Goal: Information Seeking & Learning: Learn about a topic

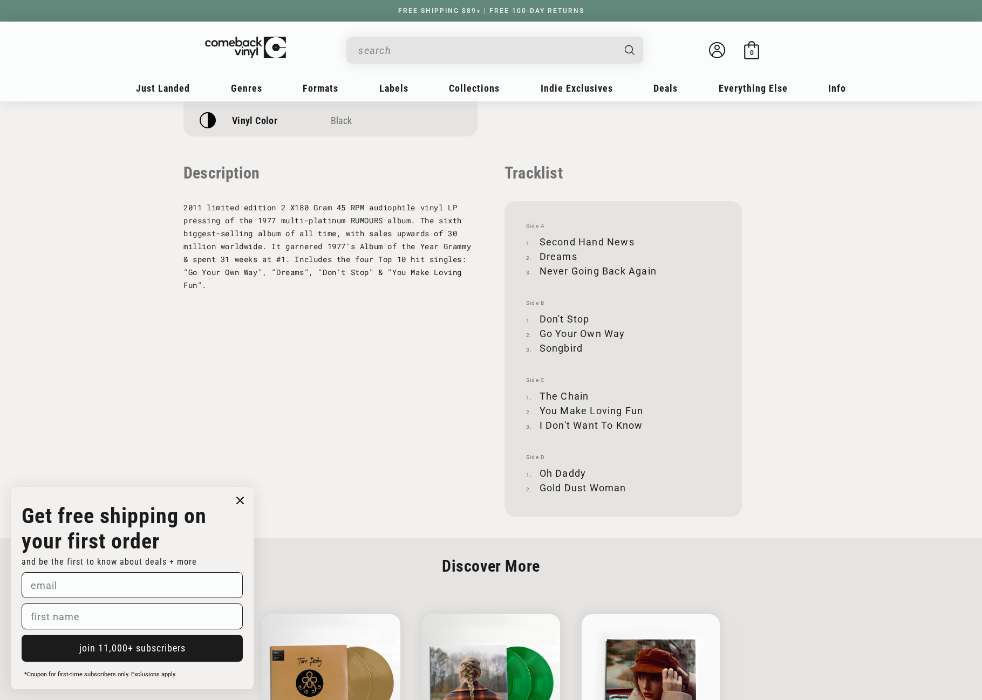
scroll to position [1025, 0]
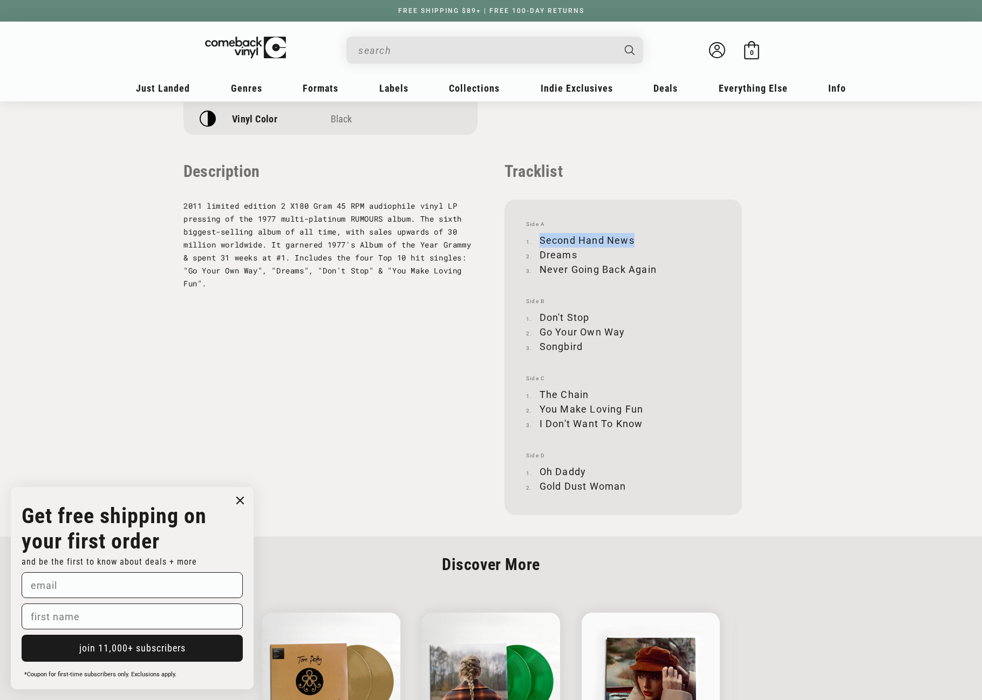
drag, startPoint x: 541, startPoint y: 237, endPoint x: 632, endPoint y: 238, distance: 91.2
click at [632, 238] on li "Second Hand News" at bounding box center [623, 240] width 194 height 15
copy li "Second Hand News"
drag, startPoint x: 540, startPoint y: 255, endPoint x: 578, endPoint y: 252, distance: 37.9
click at [578, 252] on li "Dreams" at bounding box center [623, 255] width 194 height 15
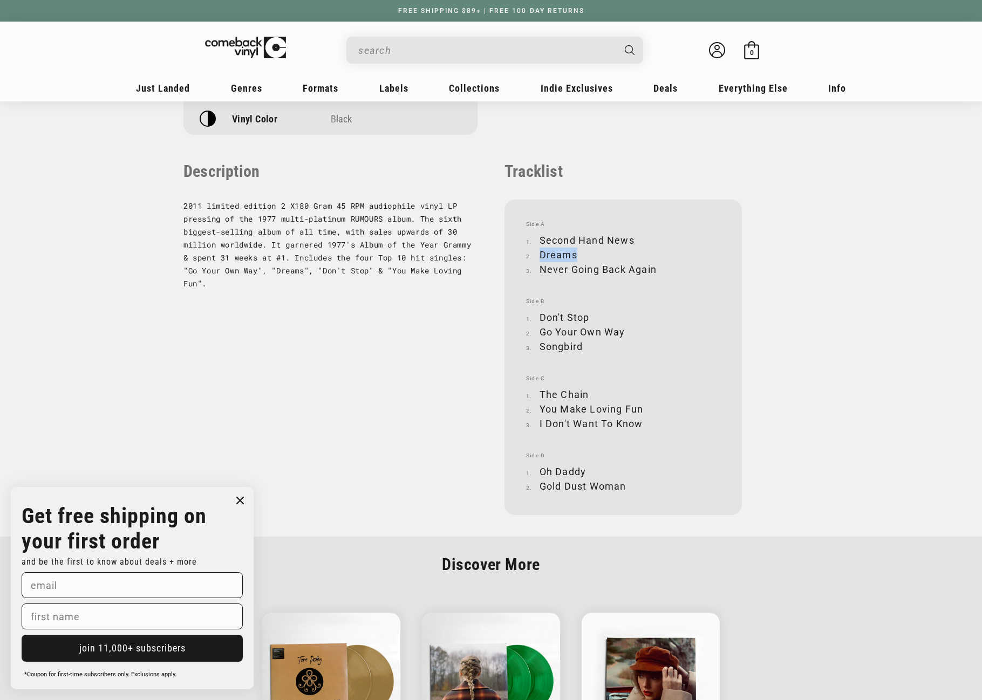
copy li "Dreams"
drag, startPoint x: 541, startPoint y: 267, endPoint x: 656, endPoint y: 265, distance: 115.0
click at [656, 265] on li "Never Going Back Again" at bounding box center [623, 269] width 194 height 15
copy li "Never Going Back Again"
drag, startPoint x: 541, startPoint y: 318, endPoint x: 588, endPoint y: 316, distance: 47.0
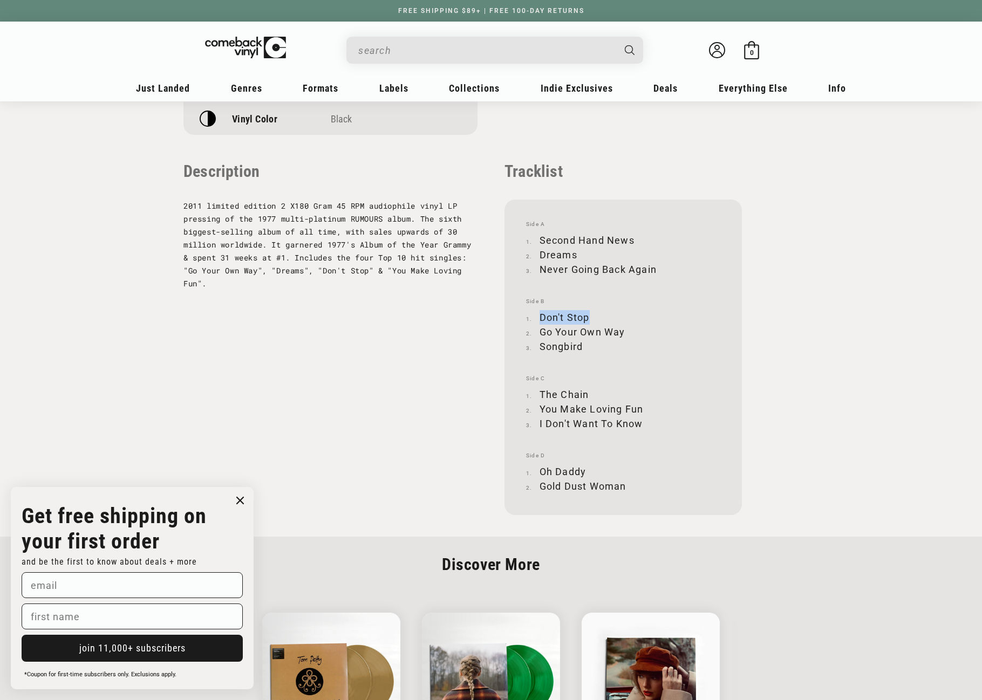
click at [588, 316] on li "Don't Stop" at bounding box center [623, 317] width 194 height 15
copy li "Don't Stop"
drag, startPoint x: 541, startPoint y: 333, endPoint x: 623, endPoint y: 330, distance: 81.5
click at [623, 330] on li "Go Your Own Way" at bounding box center [623, 332] width 194 height 15
copy li "Go Your Own Way"
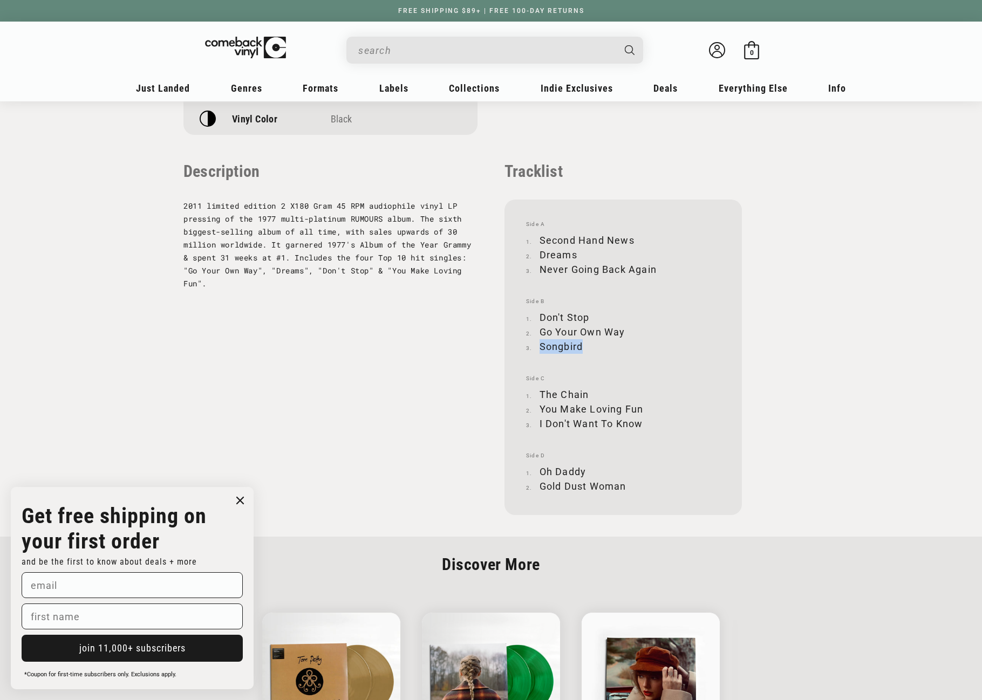
drag, startPoint x: 541, startPoint y: 345, endPoint x: 582, endPoint y: 346, distance: 41.0
click at [582, 346] on li "Songbird" at bounding box center [623, 346] width 194 height 15
copy li "Songbird"
drag, startPoint x: 540, startPoint y: 394, endPoint x: 587, endPoint y: 391, distance: 46.5
click at [587, 391] on li "The Chain" at bounding box center [623, 394] width 194 height 15
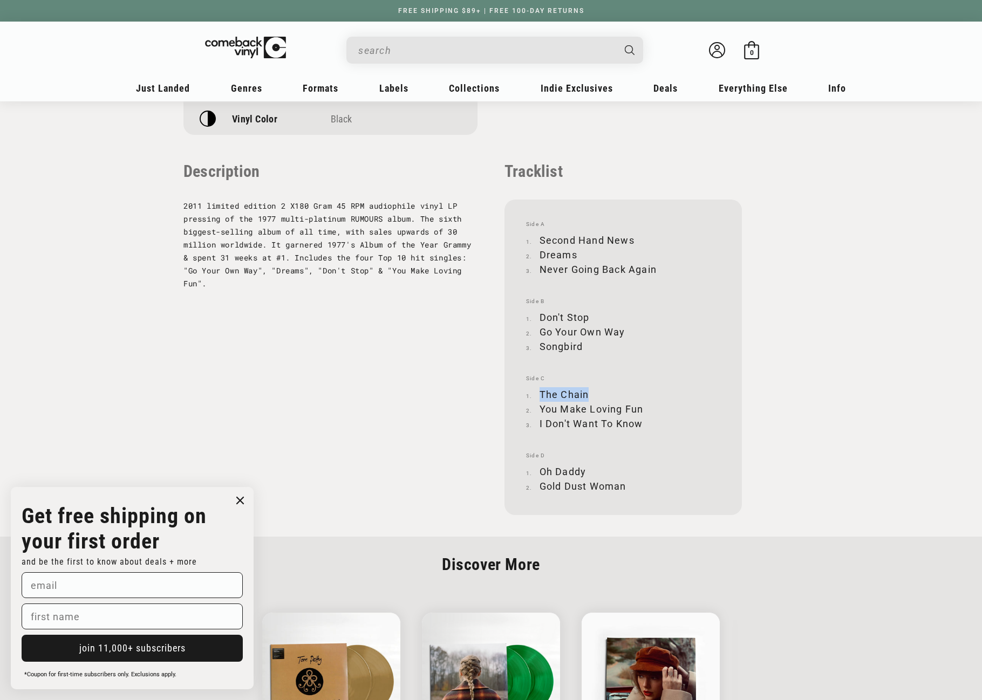
copy li "The Chain"
drag, startPoint x: 541, startPoint y: 409, endPoint x: 643, endPoint y: 404, distance: 102.1
click at [643, 404] on li "You Make Loving Fun" at bounding box center [623, 409] width 194 height 15
copy li "You Make Loving Fun"
drag, startPoint x: 540, startPoint y: 421, endPoint x: 641, endPoint y: 420, distance: 101.5
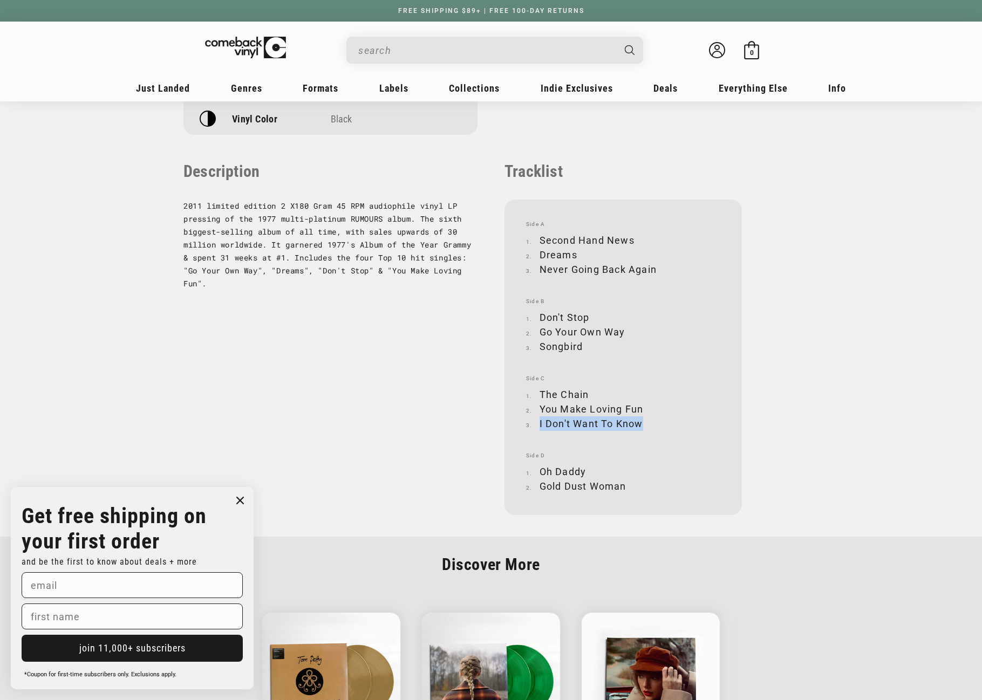
click at [641, 420] on li "I Don't Want To Know" at bounding box center [623, 424] width 194 height 15
copy li "I Don't Want To Know"
drag, startPoint x: 541, startPoint y: 472, endPoint x: 585, endPoint y: 471, distance: 44.3
click at [585, 471] on li "Oh Daddy" at bounding box center [623, 472] width 194 height 15
copy li "Oh Daddy"
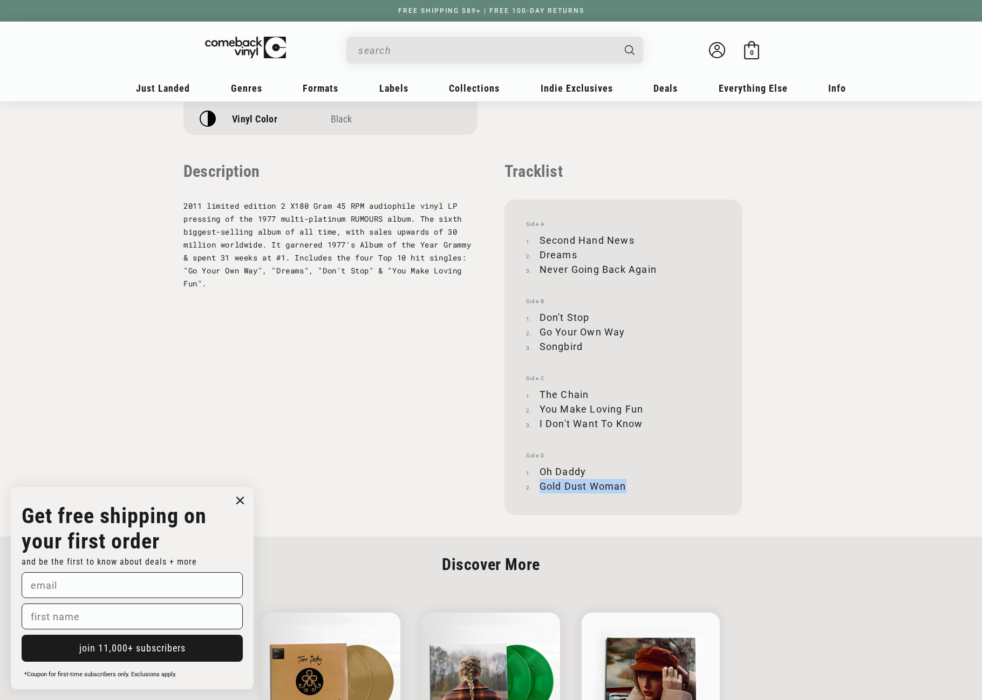
drag, startPoint x: 540, startPoint y: 485, endPoint x: 624, endPoint y: 483, distance: 83.7
click at [624, 483] on li "Gold Dust Woman" at bounding box center [623, 486] width 194 height 15
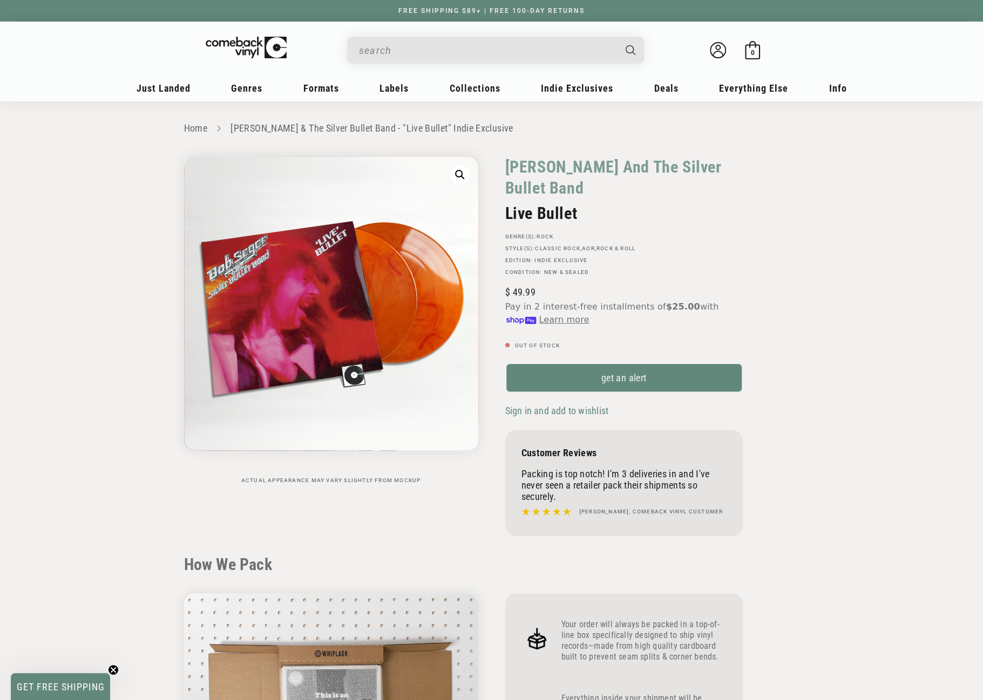
click at [453, 51] on input "When autocomplete results are available use up and down arrows to review and en…" at bounding box center [487, 50] width 256 height 22
paste input "602465117431"
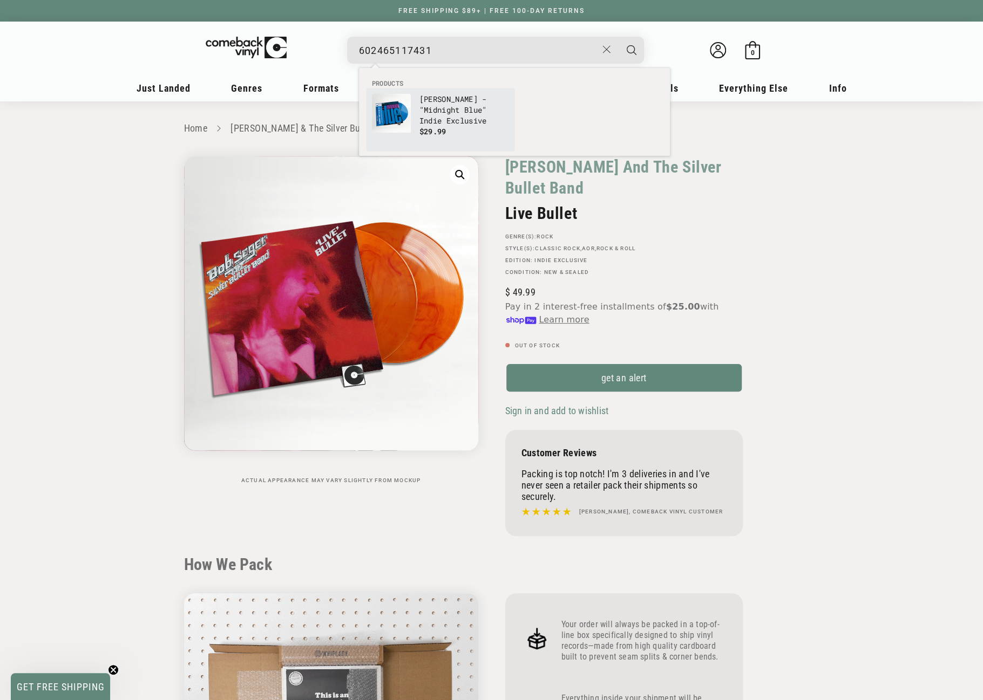
type input "602465117431"
click at [447, 105] on p "Kenny Burrell - "Midnight Blue" Indie Exclusive" at bounding box center [464, 110] width 90 height 32
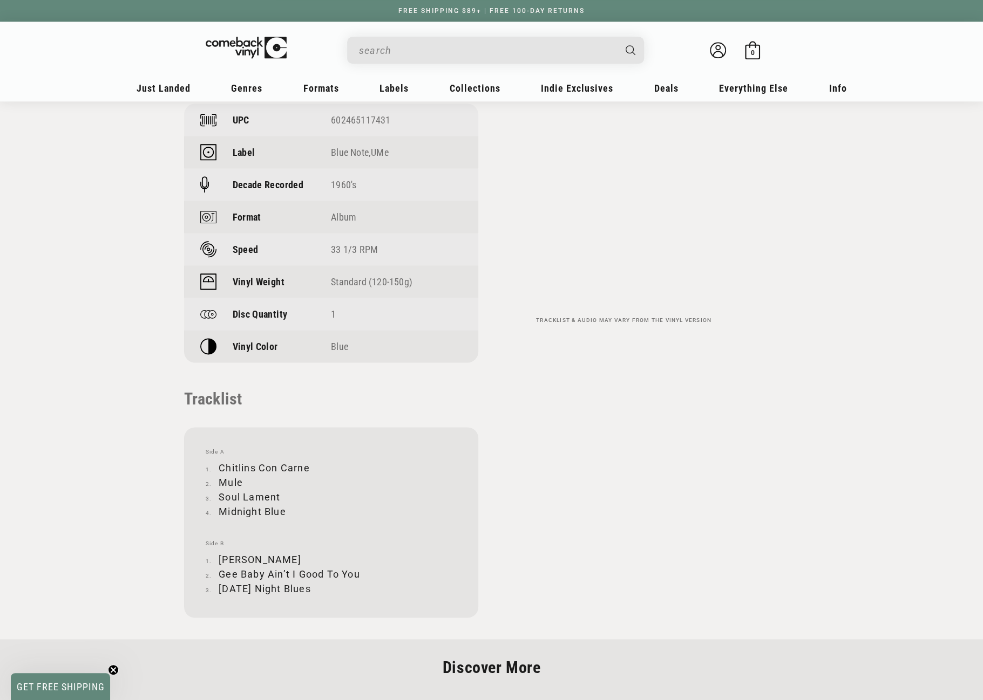
scroll to position [863, 0]
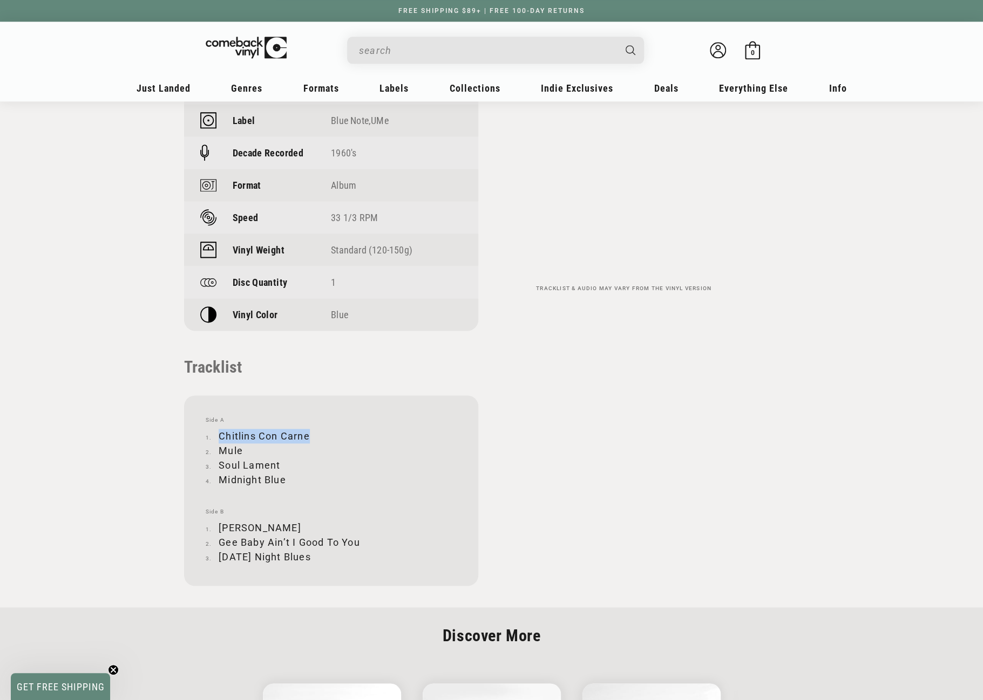
drag, startPoint x: 220, startPoint y: 436, endPoint x: 309, endPoint y: 432, distance: 89.1
click at [309, 432] on li "Chitlins Con Carne" at bounding box center [331, 436] width 251 height 15
copy li "Chitlins Con Carne"
drag, startPoint x: 220, startPoint y: 451, endPoint x: 241, endPoint y: 450, distance: 21.1
click at [241, 450] on li "Mule" at bounding box center [331, 451] width 251 height 15
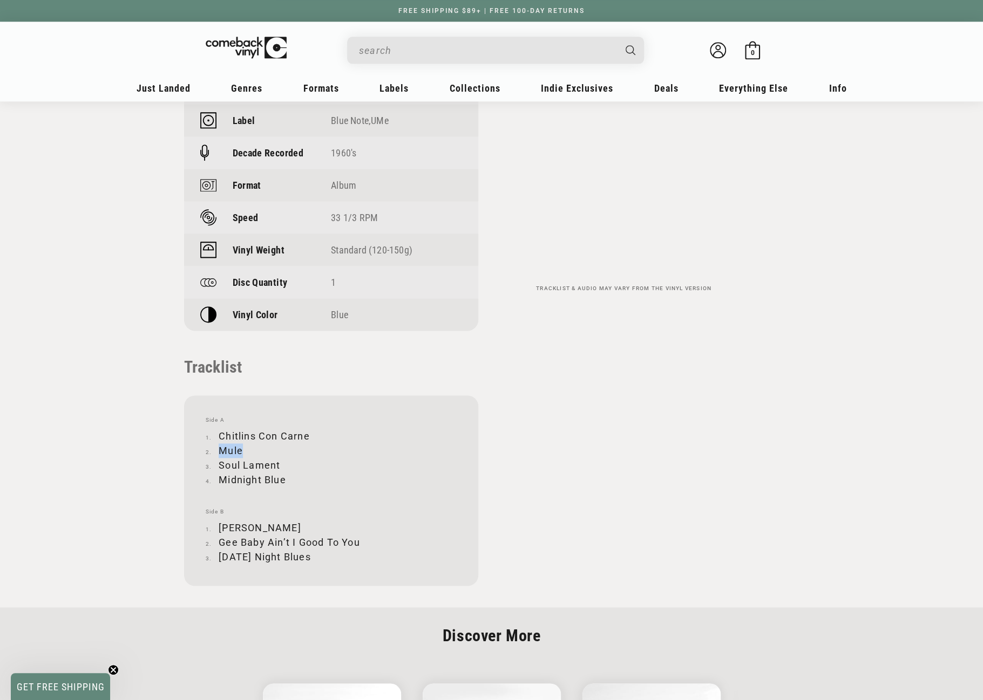
copy li "Mule"
drag, startPoint x: 220, startPoint y: 464, endPoint x: 285, endPoint y: 464, distance: 65.8
click at [285, 464] on li "Soul Lament" at bounding box center [331, 465] width 251 height 15
copy li "Soul Lament"
drag, startPoint x: 220, startPoint y: 480, endPoint x: 286, endPoint y: 478, distance: 65.9
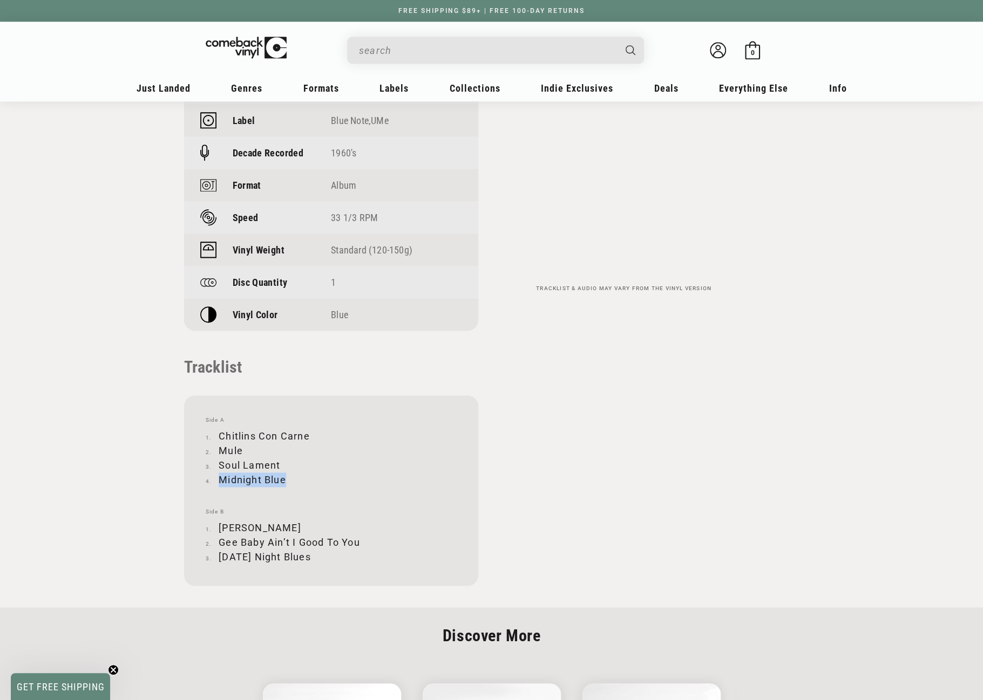
click at [286, 478] on li "Midnight Blue" at bounding box center [331, 480] width 251 height 15
copy li "Midnight Blue"
drag, startPoint x: 221, startPoint y: 526, endPoint x: 272, endPoint y: 527, distance: 51.3
click at [272, 527] on li "Wavy Gravy" at bounding box center [331, 528] width 251 height 15
copy li "Wavy Gravy"
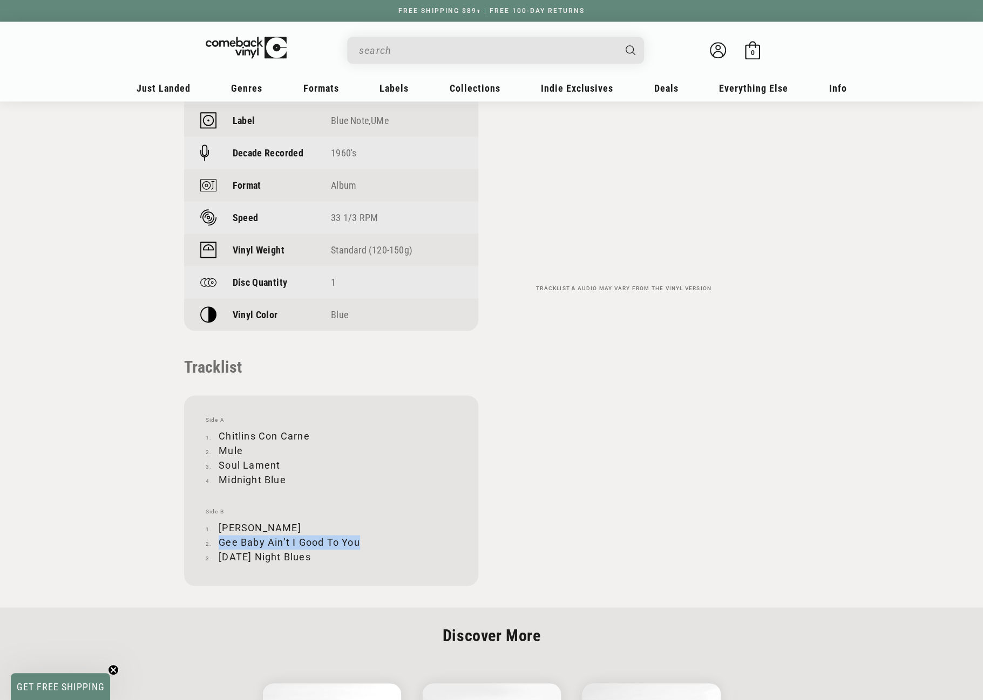
drag, startPoint x: 220, startPoint y: 541, endPoint x: 359, endPoint y: 543, distance: 138.7
click at [359, 543] on li "Gee Baby Ain’t I Good To You" at bounding box center [331, 542] width 251 height 15
copy li "Gee Baby Ain’t I Good To You"
drag, startPoint x: 220, startPoint y: 558, endPoint x: 319, endPoint y: 556, distance: 98.8
click at [319, 556] on li "Saturday Night Blues" at bounding box center [331, 557] width 251 height 15
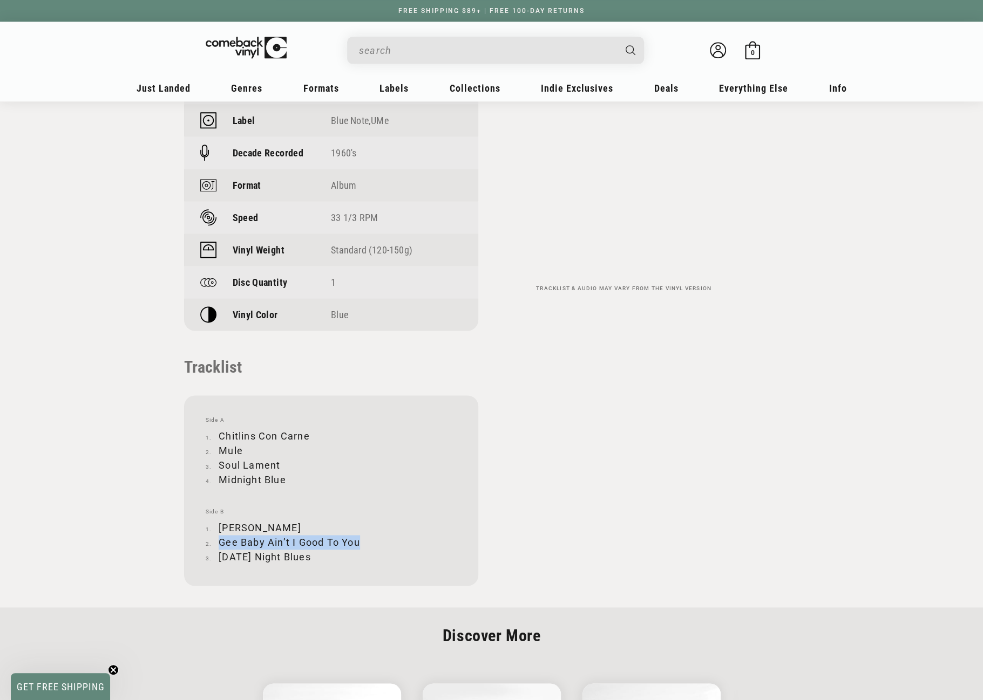
copy li "Saturday Night Blues"
